Goal: Transaction & Acquisition: Subscribe to service/newsletter

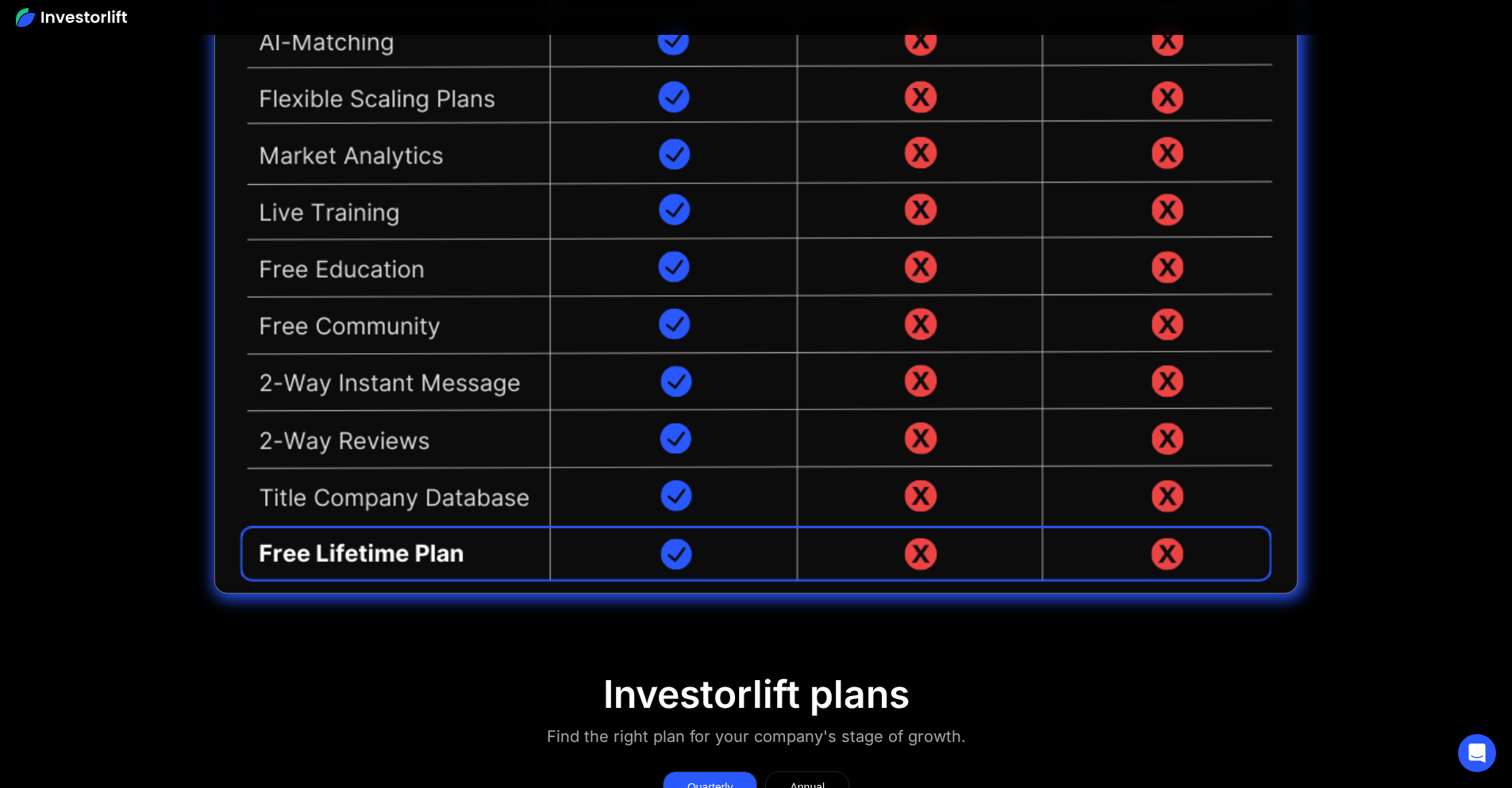
scroll to position [332, 0]
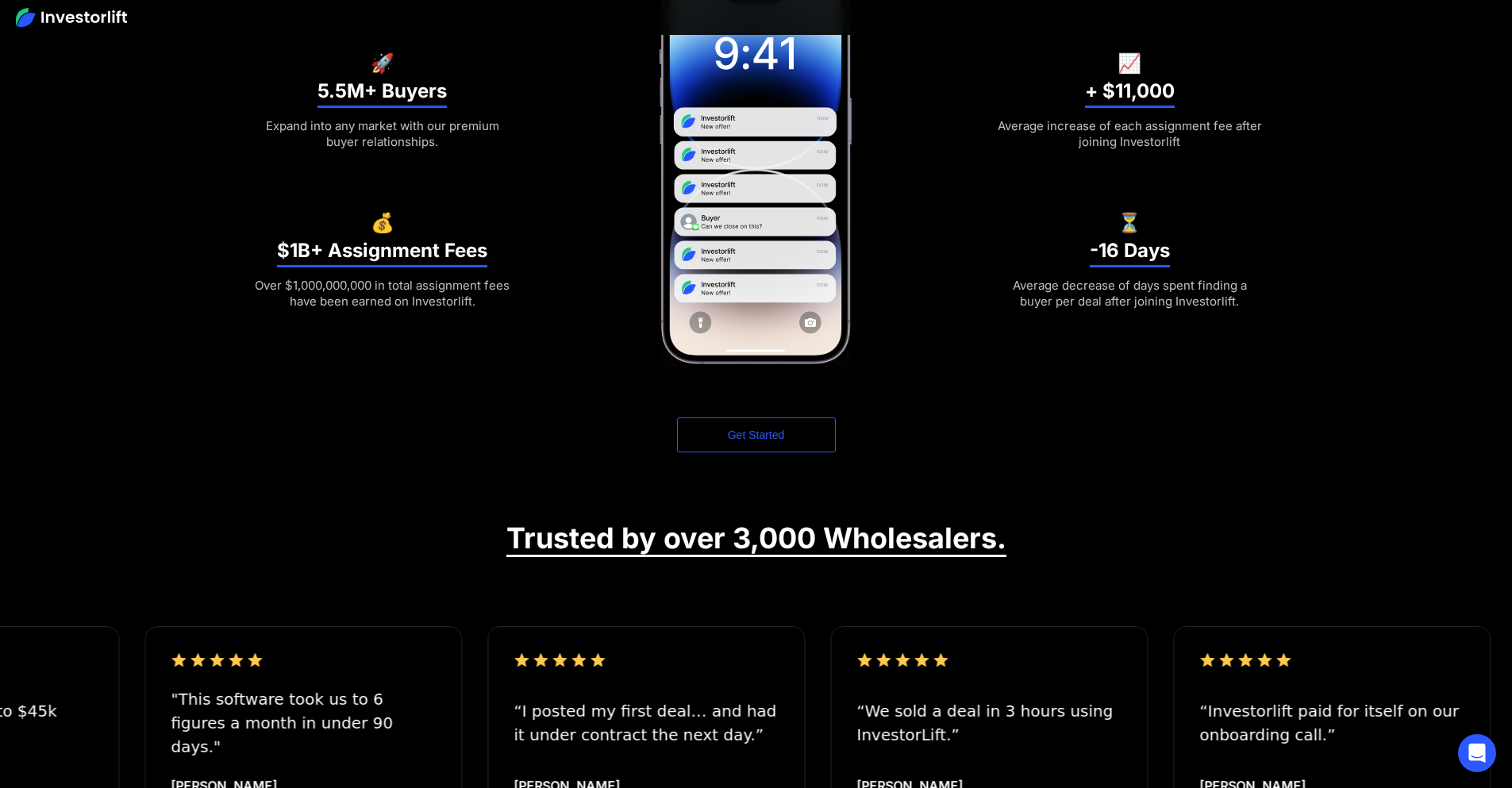
click at [756, 435] on link "Get Started" at bounding box center [756, 435] width 159 height 35
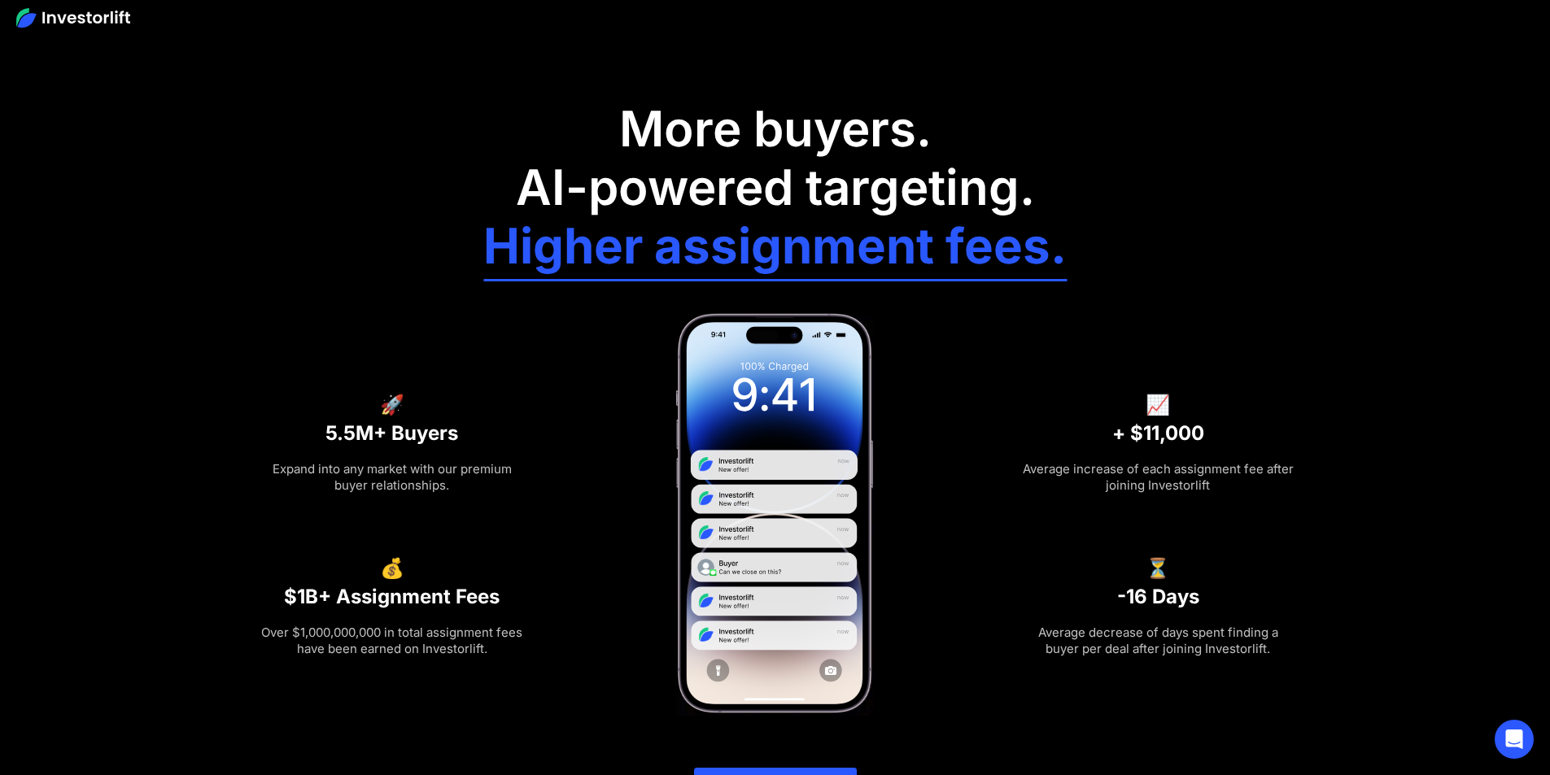
scroll to position [1976, 0]
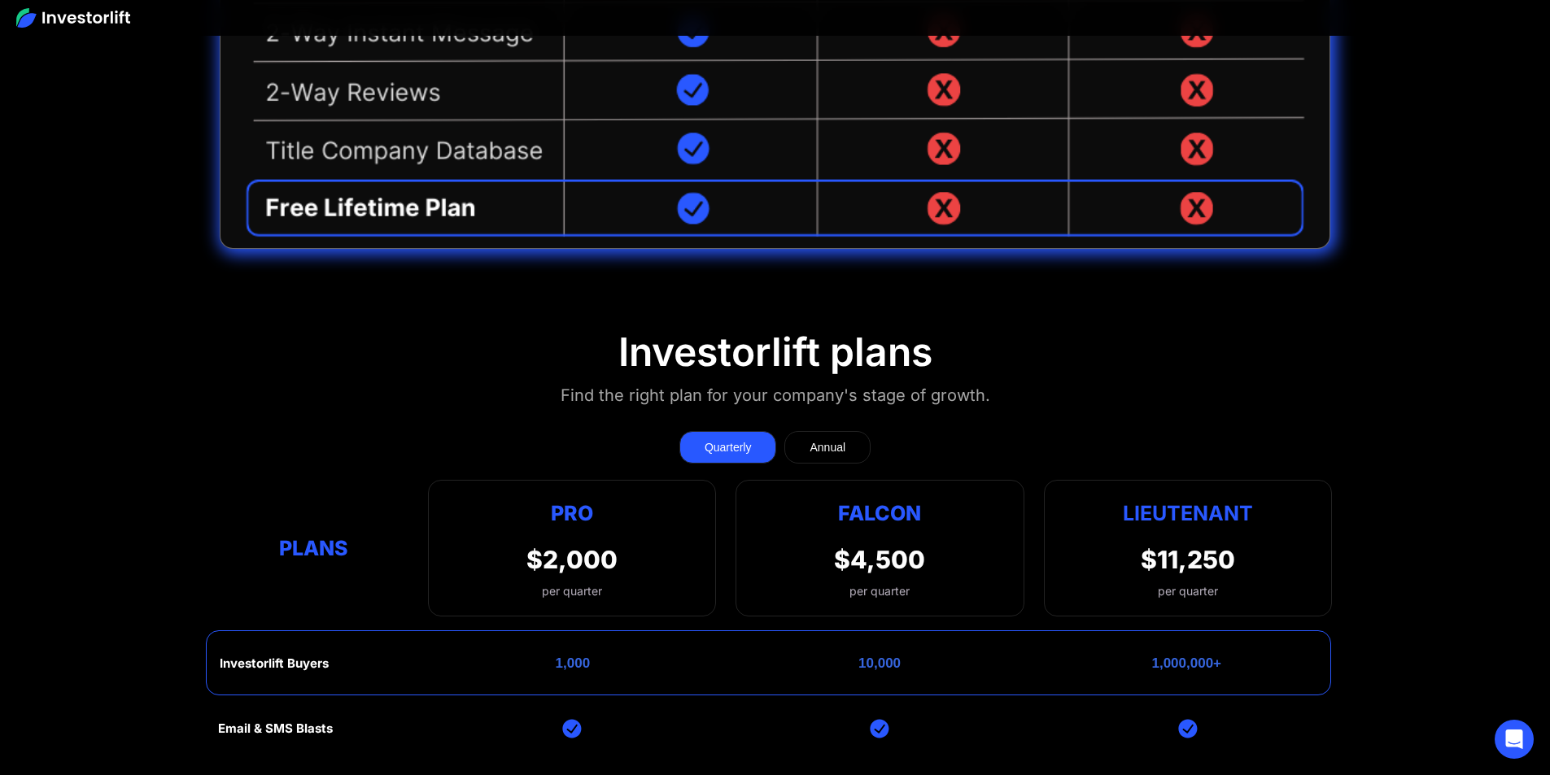
click at [727, 439] on div "Quarterly" at bounding box center [728, 447] width 47 height 16
